Goal: Complete application form

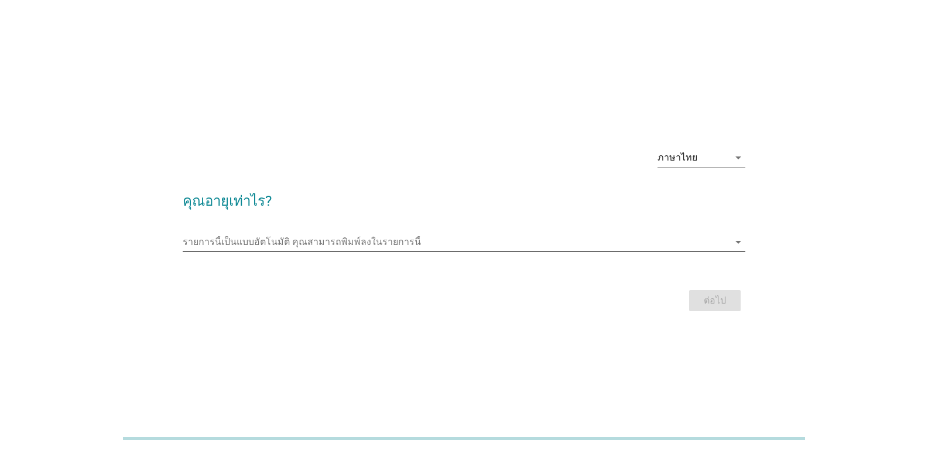
click at [739, 241] on icon "arrow_drop_down" at bounding box center [738, 242] width 14 height 14
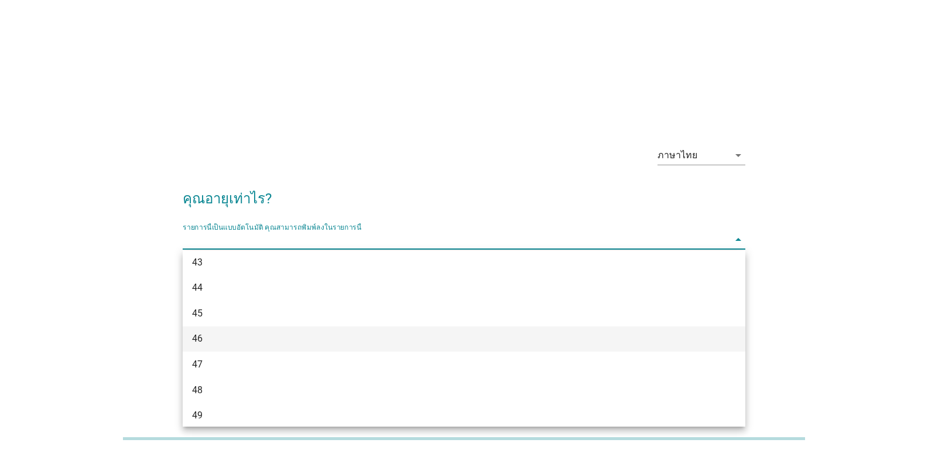
scroll to position [761, 0]
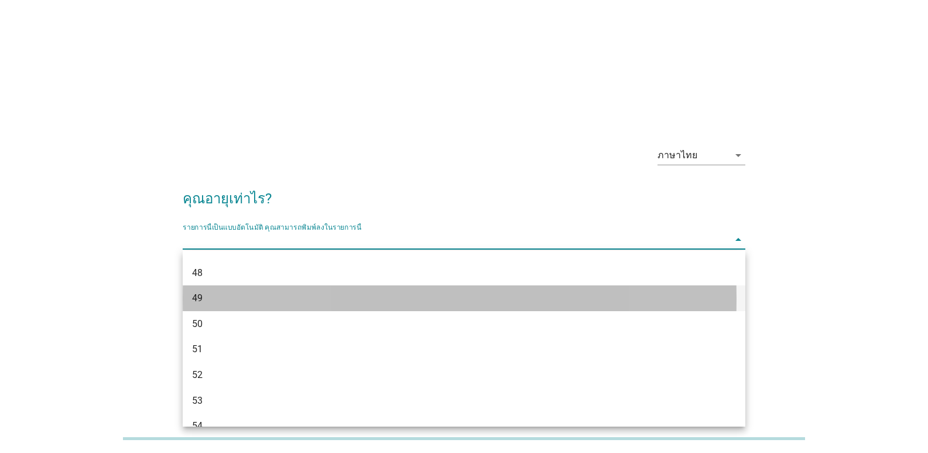
click at [198, 292] on div "49" at bounding box center [441, 298] width 499 height 14
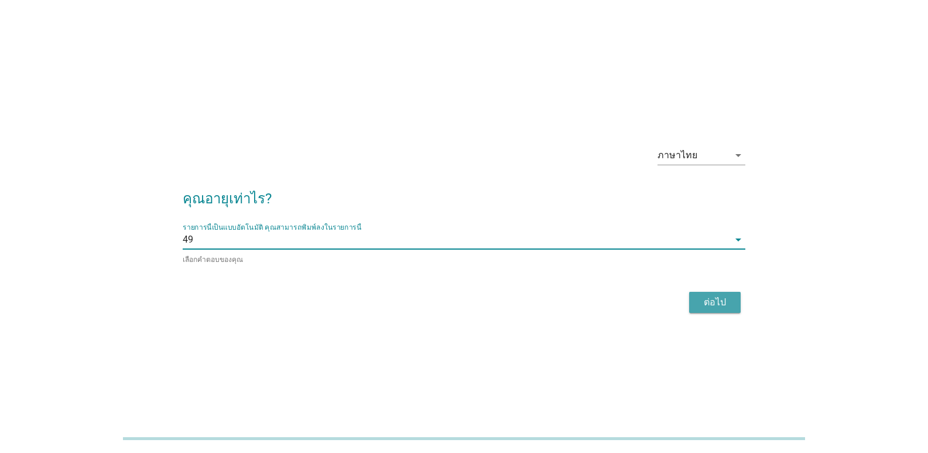
click at [731, 298] on div "ต่อไป" at bounding box center [714, 302] width 33 height 14
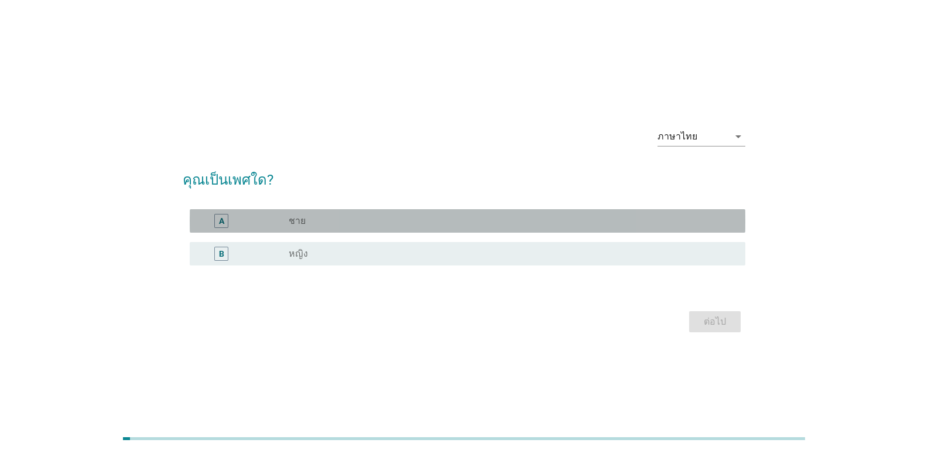
click at [298, 220] on label "ชาย" at bounding box center [297, 221] width 17 height 12
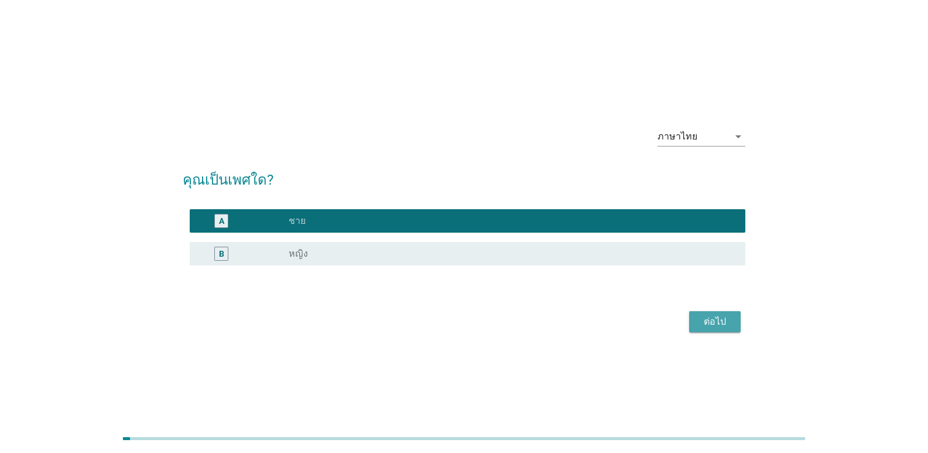
click at [720, 324] on div "ต่อไป" at bounding box center [714, 321] width 33 height 14
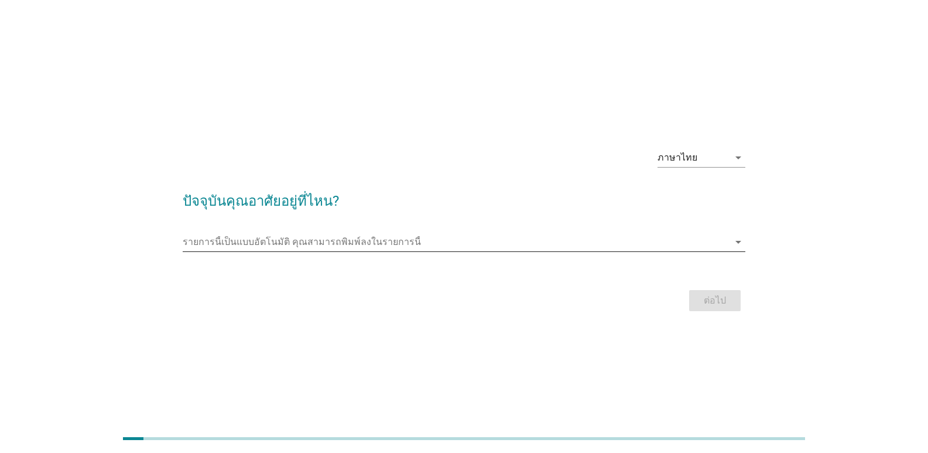
click at [738, 241] on icon "arrow_drop_down" at bounding box center [738, 242] width 14 height 14
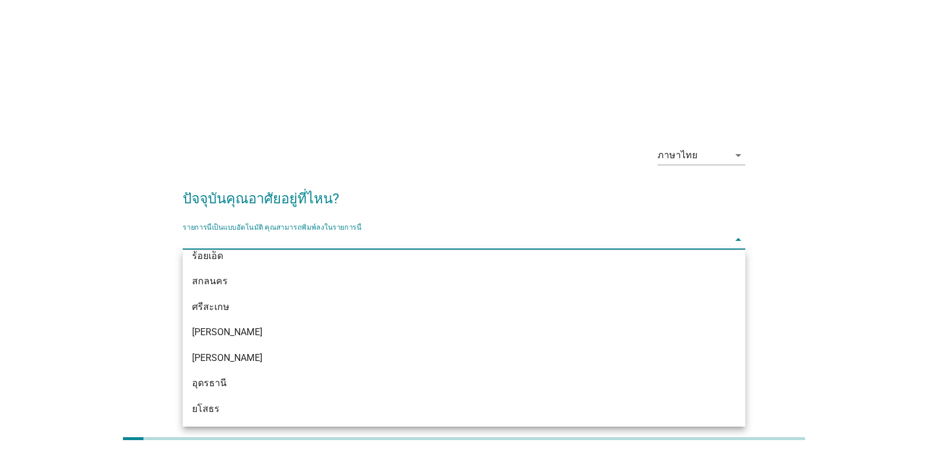
scroll to position [227, 0]
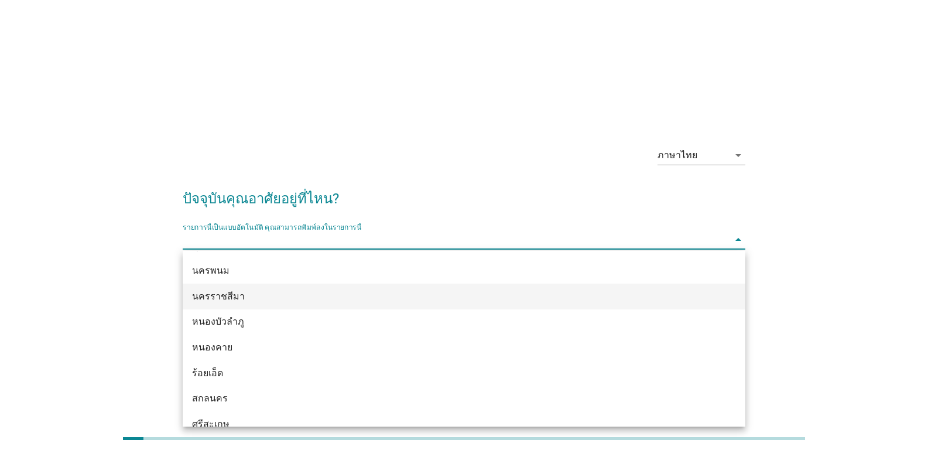
click at [227, 297] on div "นครราชสีมา" at bounding box center [441, 296] width 499 height 14
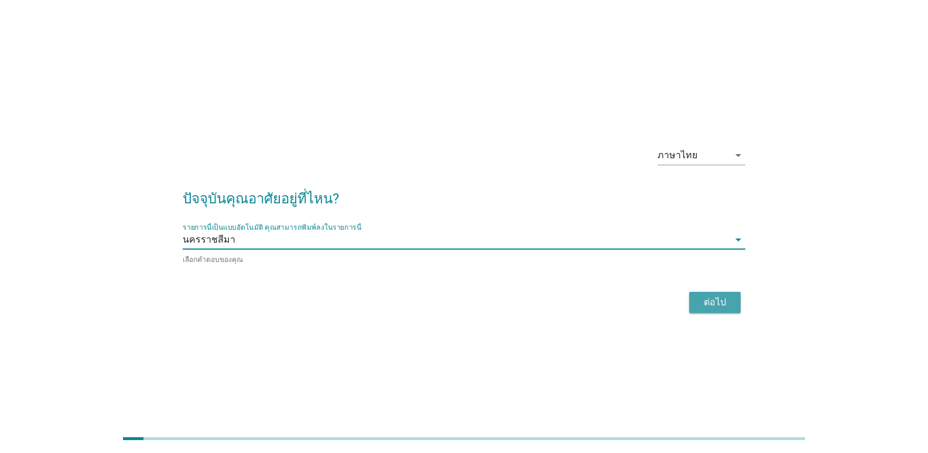
click at [714, 297] on div "ต่อไป" at bounding box center [714, 302] width 33 height 14
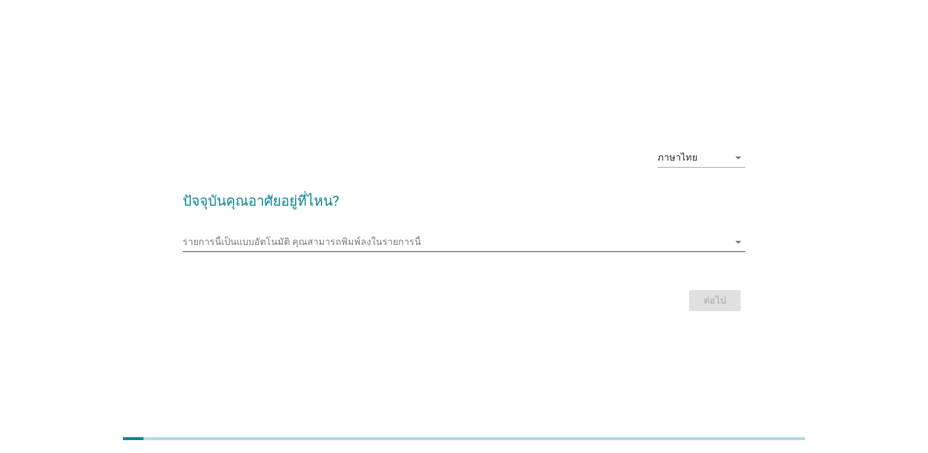
click at [352, 246] on input "รายการนี้เป็นแบบอัตโนมัติ คุณสามารถพิมพ์ลงในรายการนี้" at bounding box center [456, 241] width 546 height 19
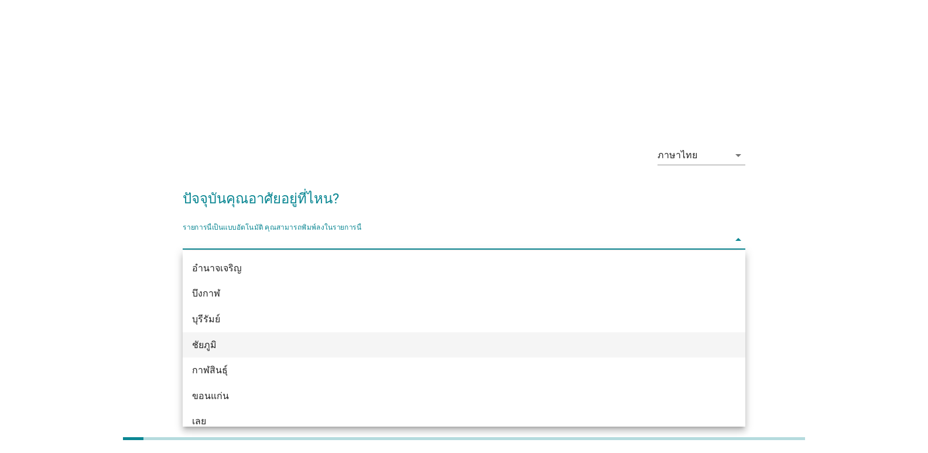
scroll to position [117, 0]
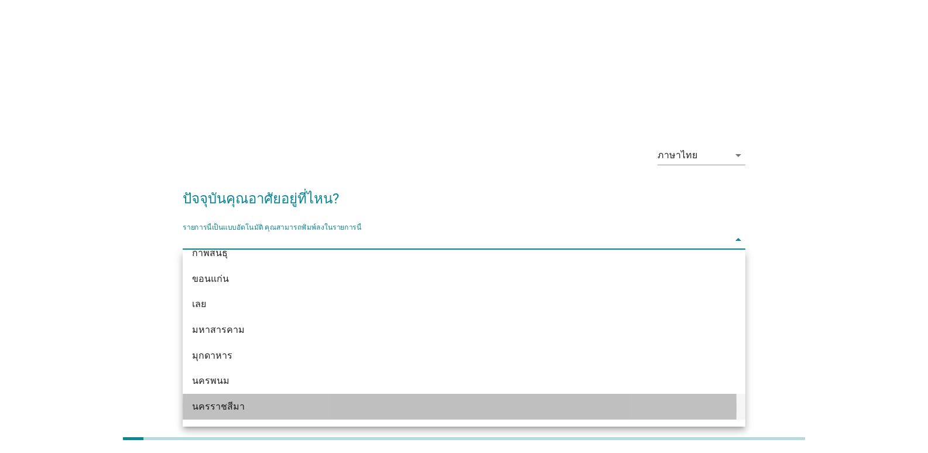
click at [227, 409] on div "นครราชสีมา" at bounding box center [441, 406] width 499 height 14
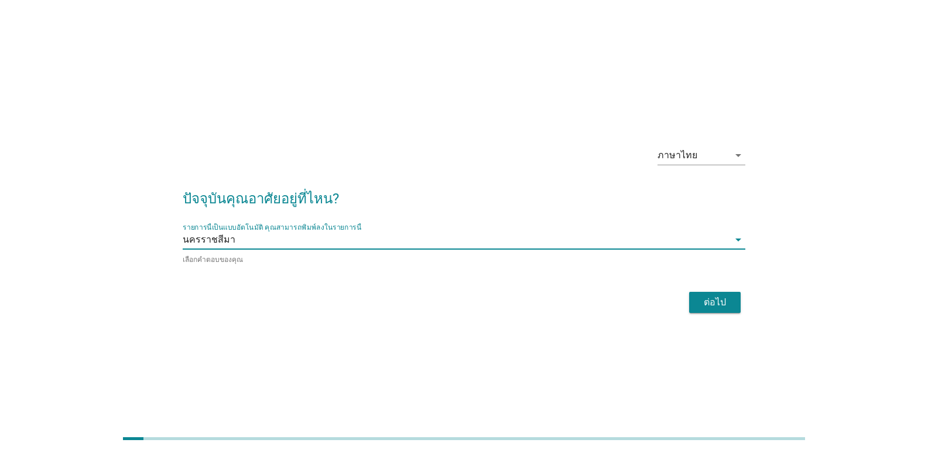
click at [703, 302] on div "ต่อไป" at bounding box center [714, 302] width 33 height 14
